Goal: Task Accomplishment & Management: Manage account settings

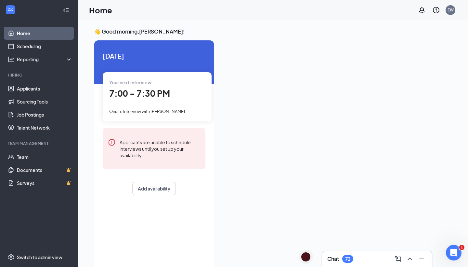
click at [156, 111] on span "Onsite Interview with [PERSON_NAME]" at bounding box center [147, 111] width 76 height 5
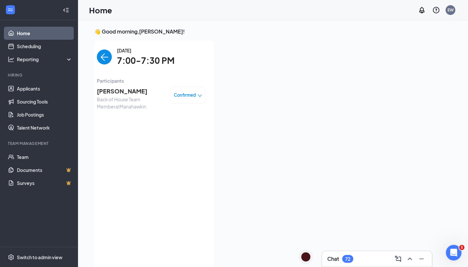
scroll to position [3, 0]
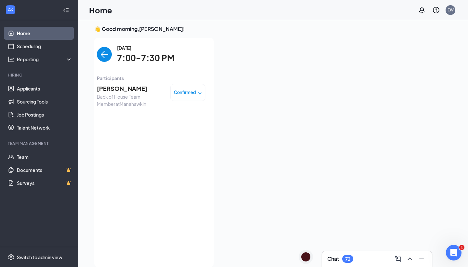
click at [184, 93] on span "Confirmed" at bounding box center [185, 92] width 22 height 7
click at [159, 146] on span "Cancel" at bounding box center [159, 144] width 15 height 7
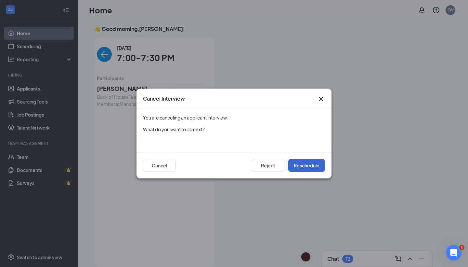
click at [307, 167] on button "Reschedule" at bounding box center [307, 165] width 37 height 13
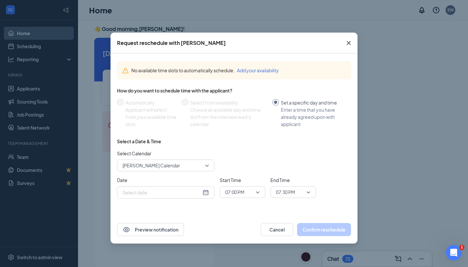
type input "[DATE]"
click at [204, 164] on span "[PERSON_NAME] Calendar" at bounding box center [166, 165] width 87 height 10
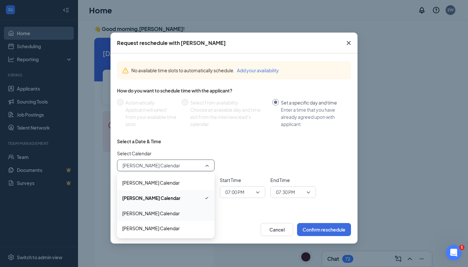
click at [182, 216] on span "[PERSON_NAME] Calendar" at bounding box center [165, 213] width 87 height 7
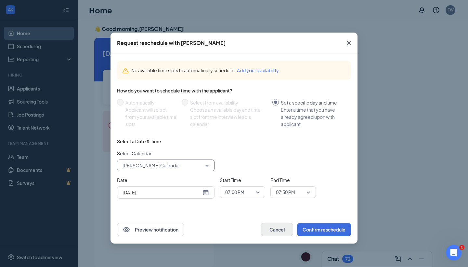
click at [287, 230] on button "Cancel" at bounding box center [277, 229] width 33 height 13
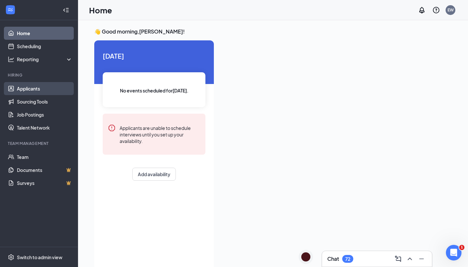
scroll to position [0, 0]
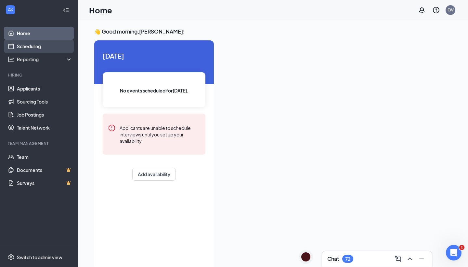
click at [53, 47] on link "Scheduling" at bounding box center [45, 46] width 56 height 13
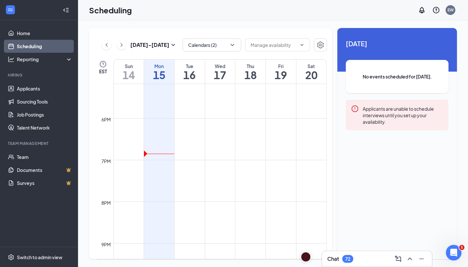
scroll to position [699, 0]
